Goal: Use online tool/utility: Utilize a website feature to perform a specific function

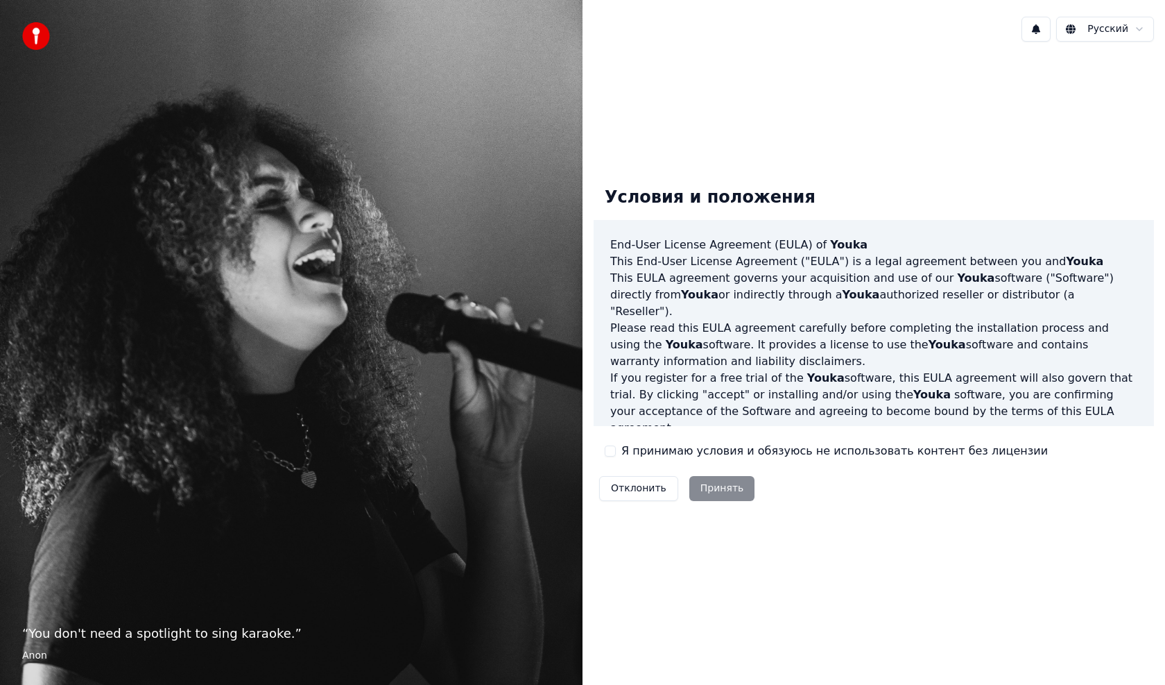
click at [703, 488] on div "Отклонить Принять" at bounding box center [677, 488] width 166 height 36
click at [716, 488] on div "Отклонить Принять" at bounding box center [677, 488] width 166 height 36
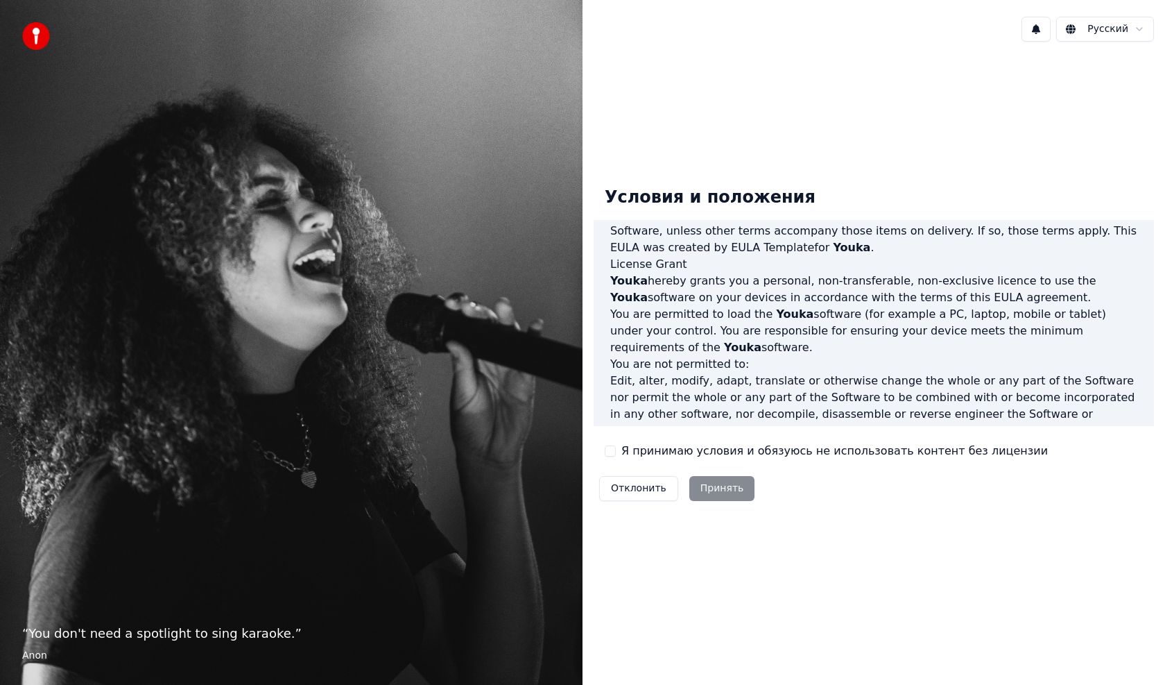
scroll to position [626, 0]
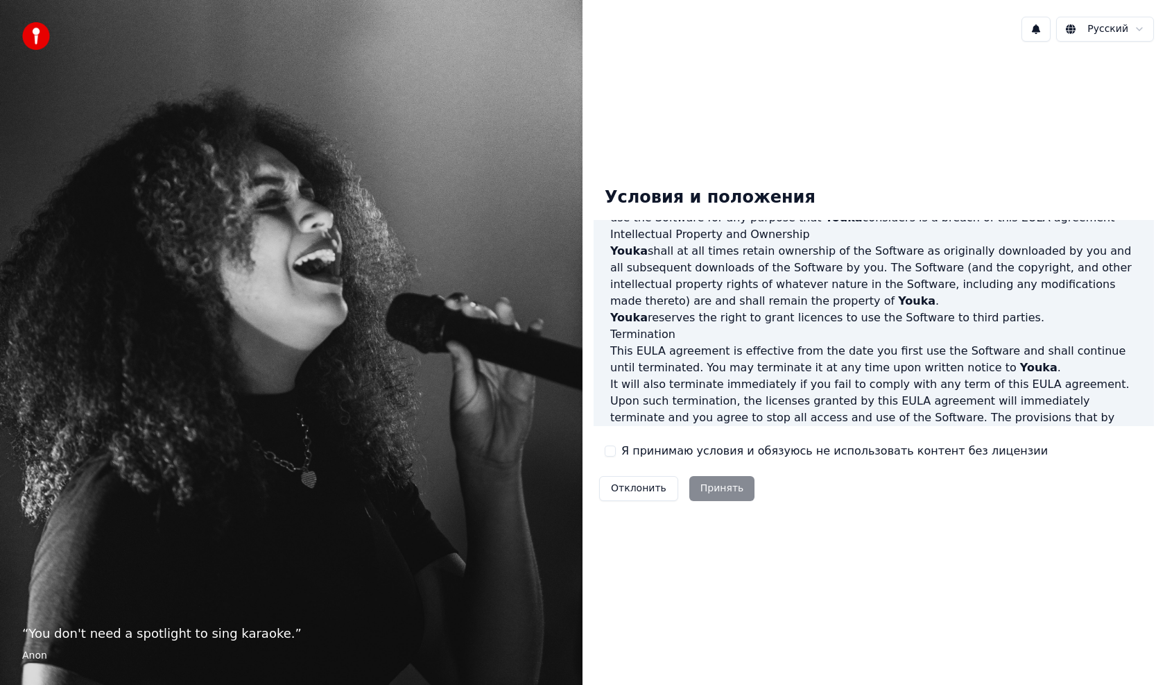
click at [611, 453] on button "Я принимаю условия и обязуюсь не использовать контент без лицензии" at bounding box center [610, 450] width 11 height 11
click at [712, 488] on button "Принять" at bounding box center [722, 488] width 66 height 25
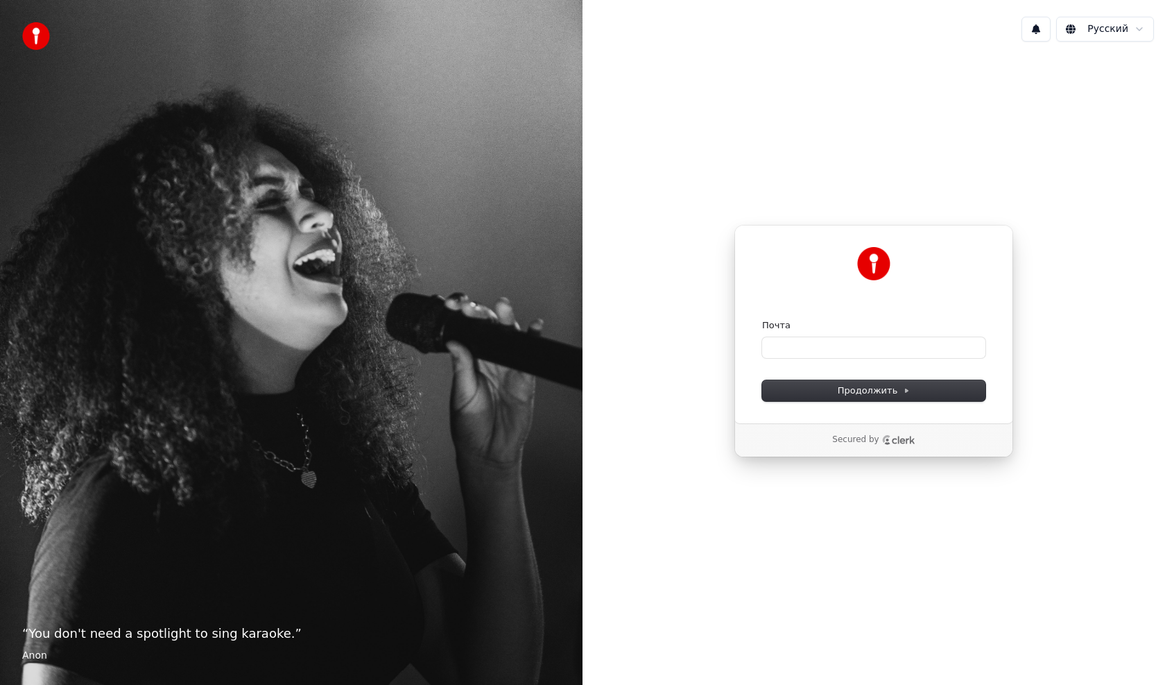
click at [794, 336] on div "Почта" at bounding box center [873, 338] width 223 height 39
click at [796, 351] on input "Почта" at bounding box center [873, 347] width 223 height 21
click at [893, 394] on span "Продолжить" at bounding box center [874, 390] width 73 height 12
type input "**********"
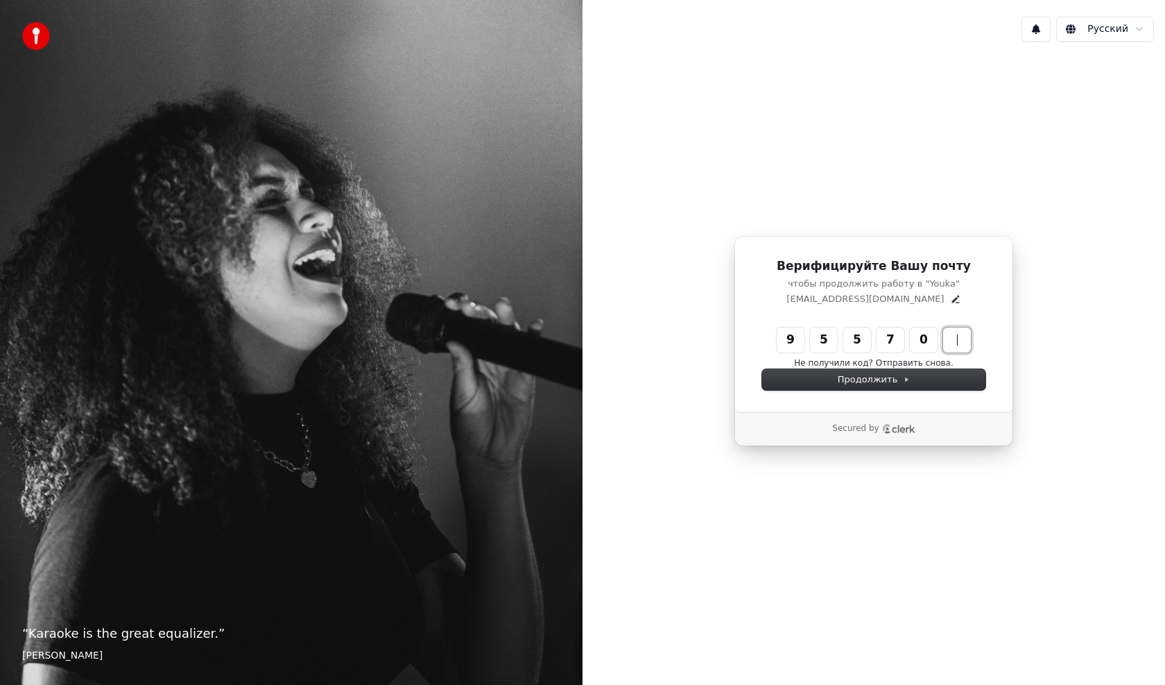
type input "******"
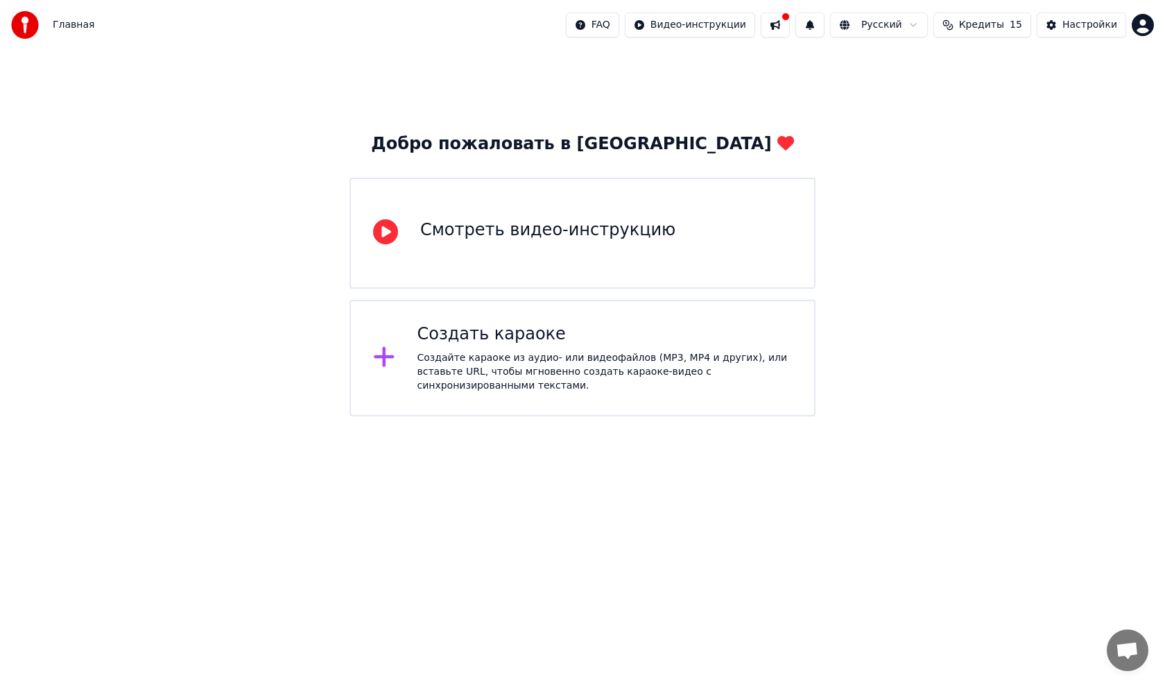
click at [507, 345] on div "Создать караоке" at bounding box center [605, 334] width 375 height 22
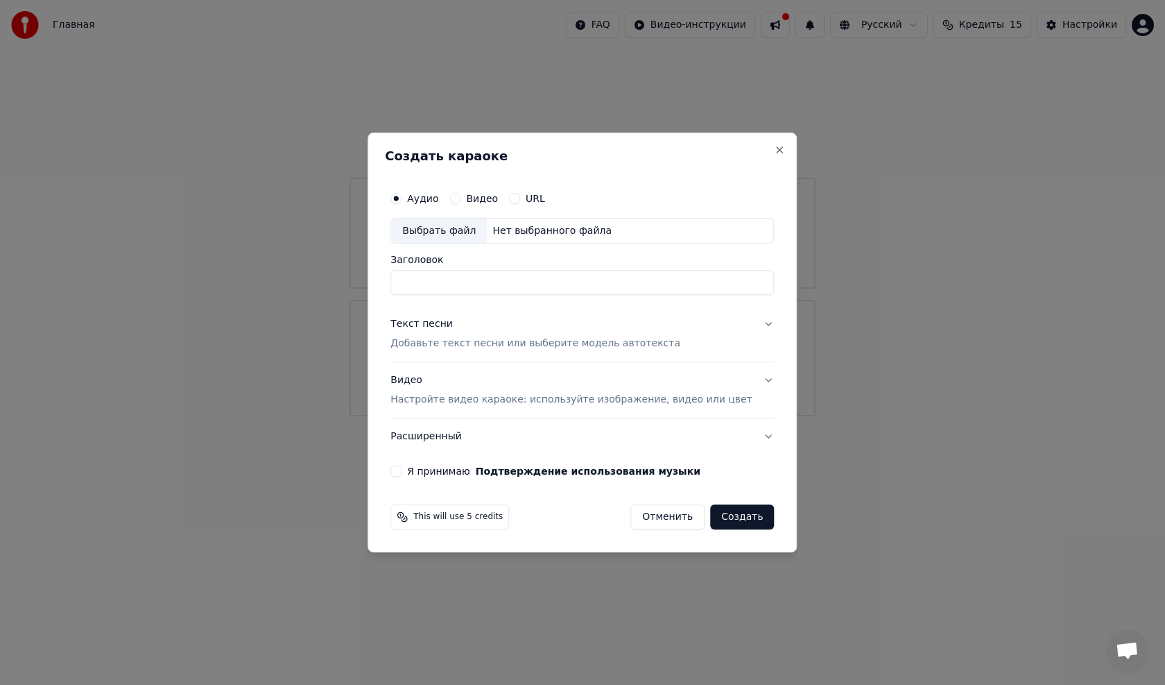
click at [461, 203] on button "Видео" at bounding box center [454, 198] width 11 height 11
click at [520, 200] on button "URL" at bounding box center [514, 198] width 11 height 11
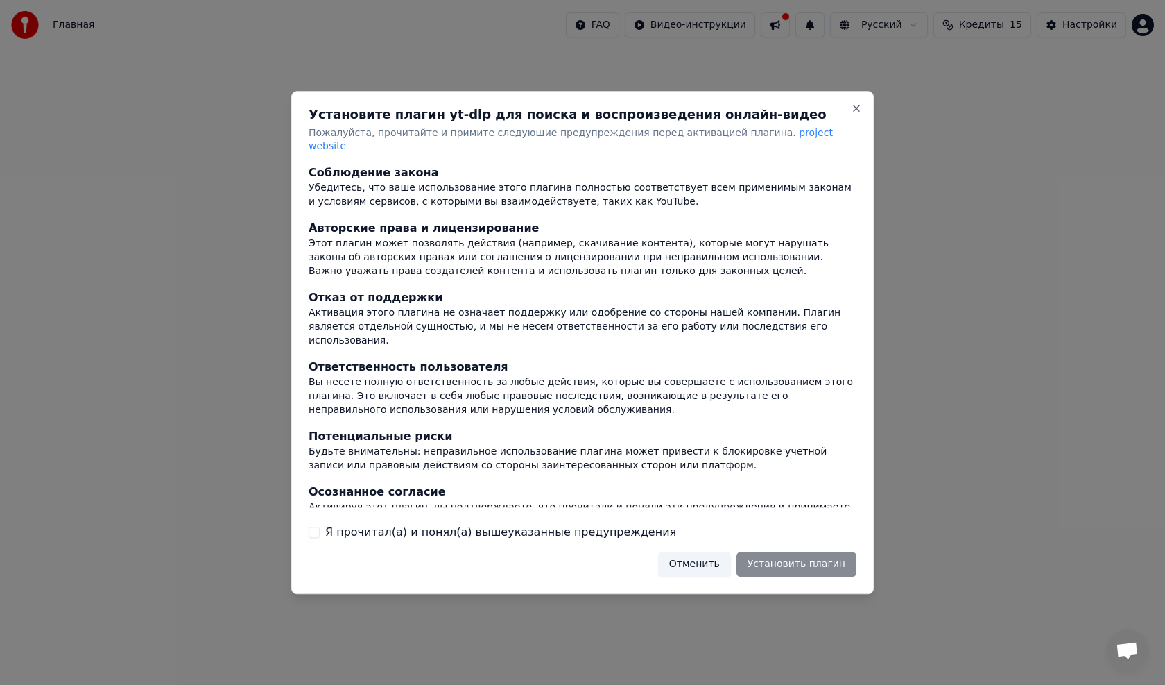
click at [384, 526] on label "Я прочитал(а) и понял(а) вышеуказанные предупреждения" at bounding box center [500, 532] width 351 height 17
click at [320, 526] on button "Я прочитал(а) и понял(а) вышеуказанные предупреждения" at bounding box center [314, 531] width 11 height 11
click at [805, 560] on button "Установить плагин" at bounding box center [797, 563] width 120 height 25
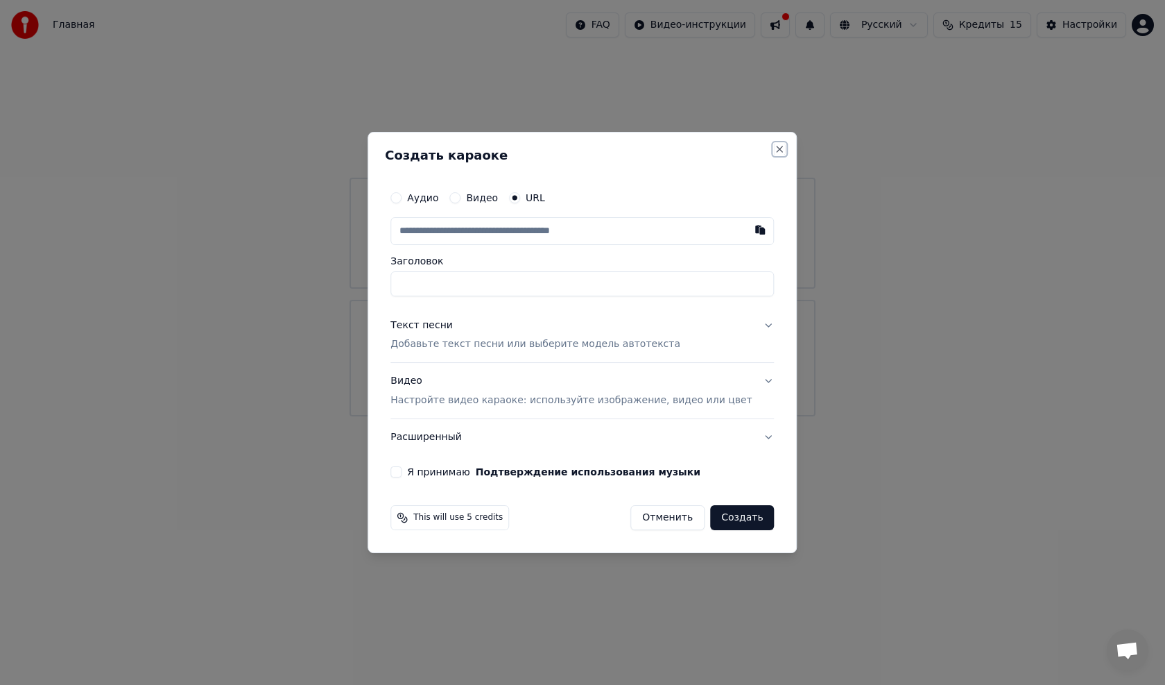
click at [775, 148] on button "Close" at bounding box center [780, 149] width 11 height 11
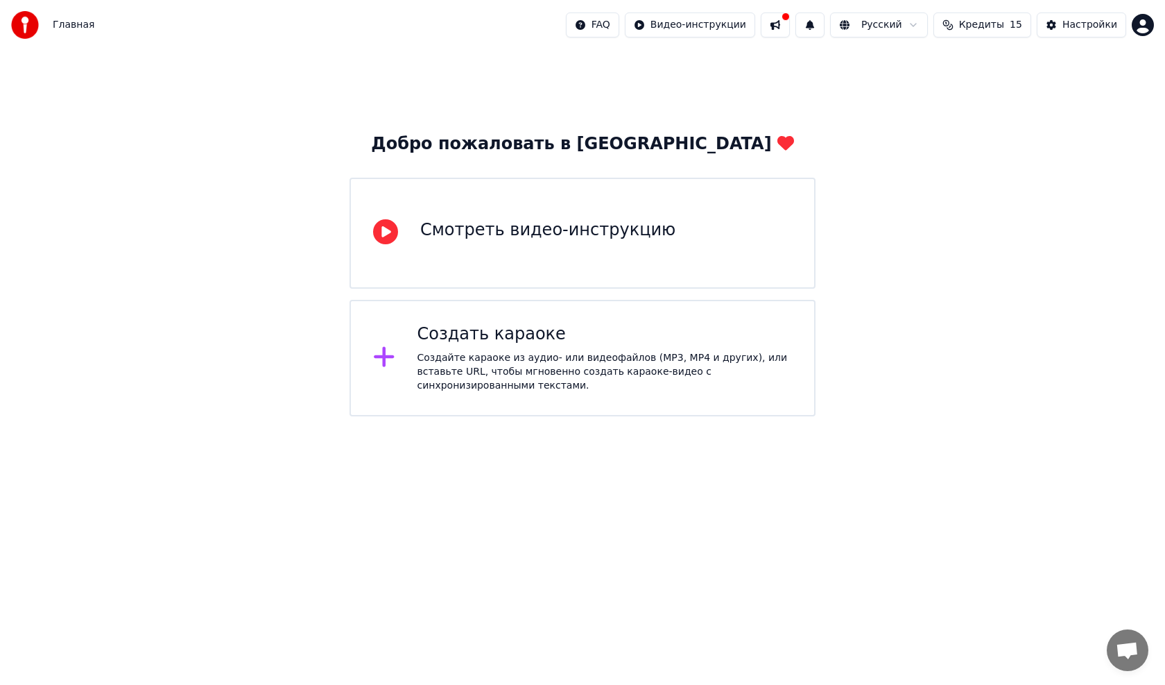
click at [1000, 28] on span "Кредиты" at bounding box center [981, 25] width 45 height 14
drag, startPoint x: 1002, startPoint y: 201, endPoint x: 1029, endPoint y: 175, distance: 37.3
click at [1003, 201] on div "Добро пожаловать в Youka Смотреть видео-инструкцию Создать караоке Создайте кар…" at bounding box center [582, 233] width 1165 height 366
click at [1079, 25] on div "Настройки" at bounding box center [1090, 25] width 55 height 14
